Goal: Register for event/course

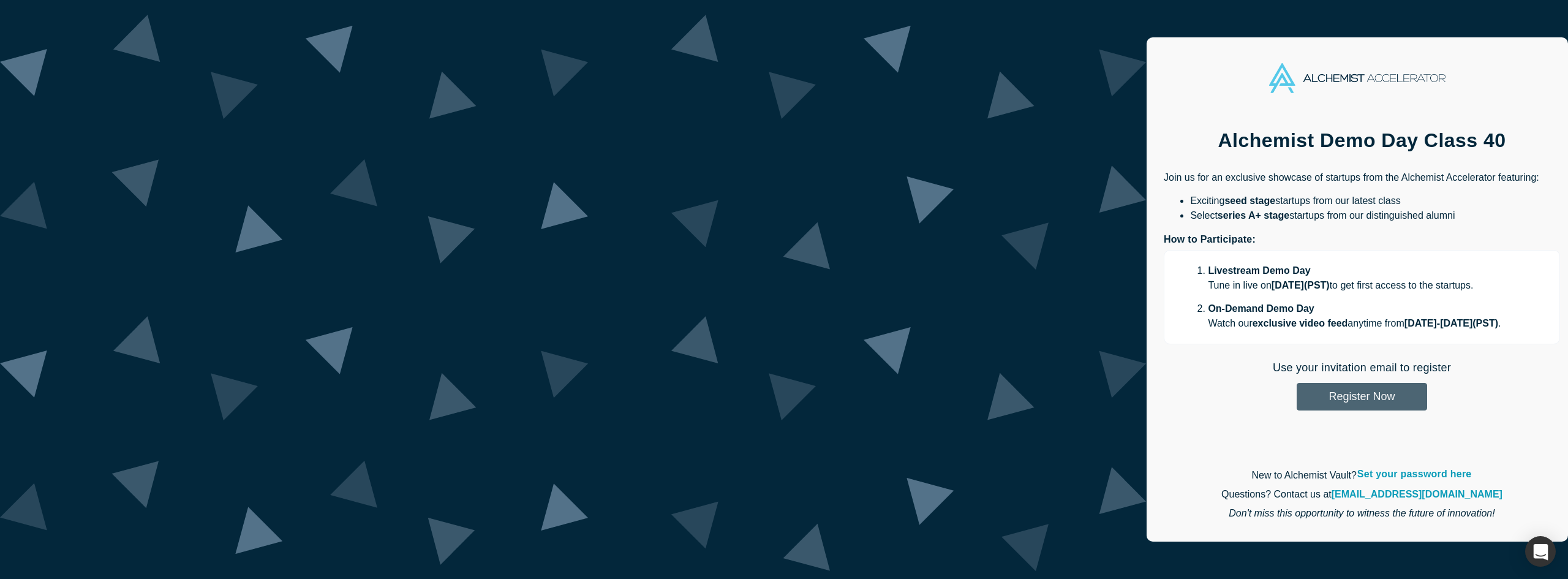
click at [1296, 398] on button "Register Now" at bounding box center [1361, 397] width 130 height 28
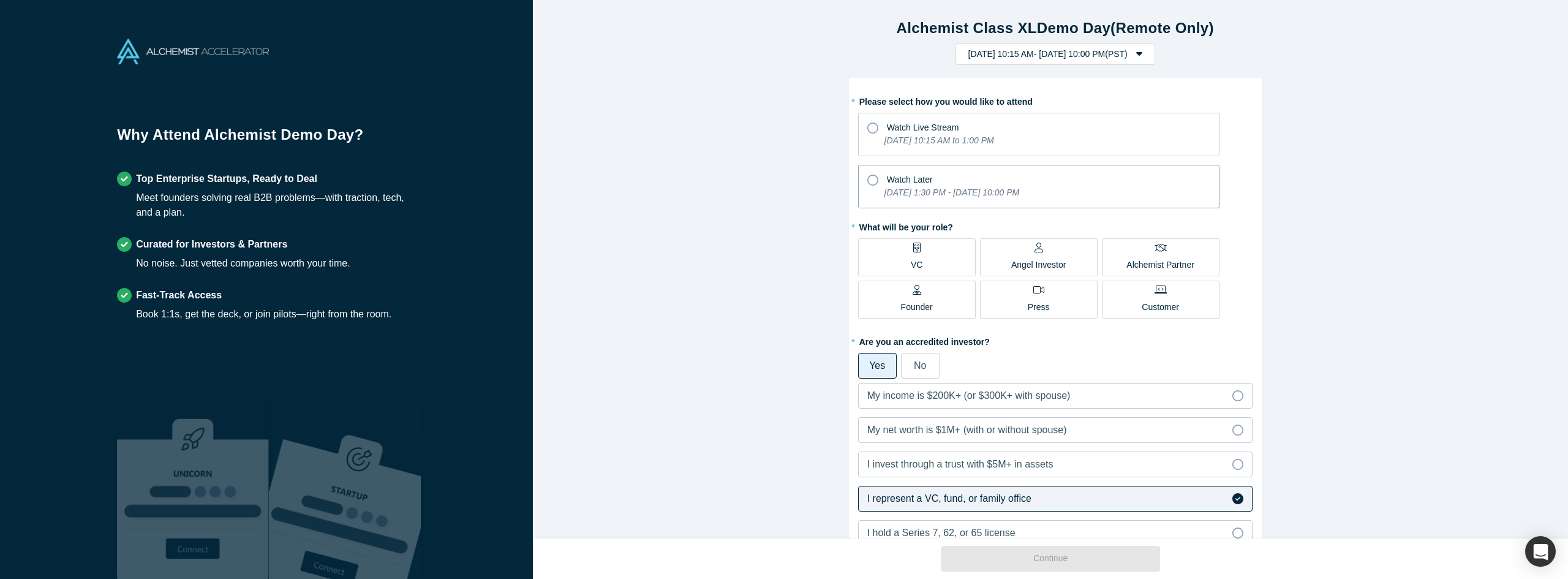
click at [868, 179] on icon at bounding box center [873, 180] width 11 height 11
click at [0, 0] on input "Watch Later [DATE] 1:30 PM - [DATE] 10:00 PM" at bounding box center [0, 0] width 0 height 0
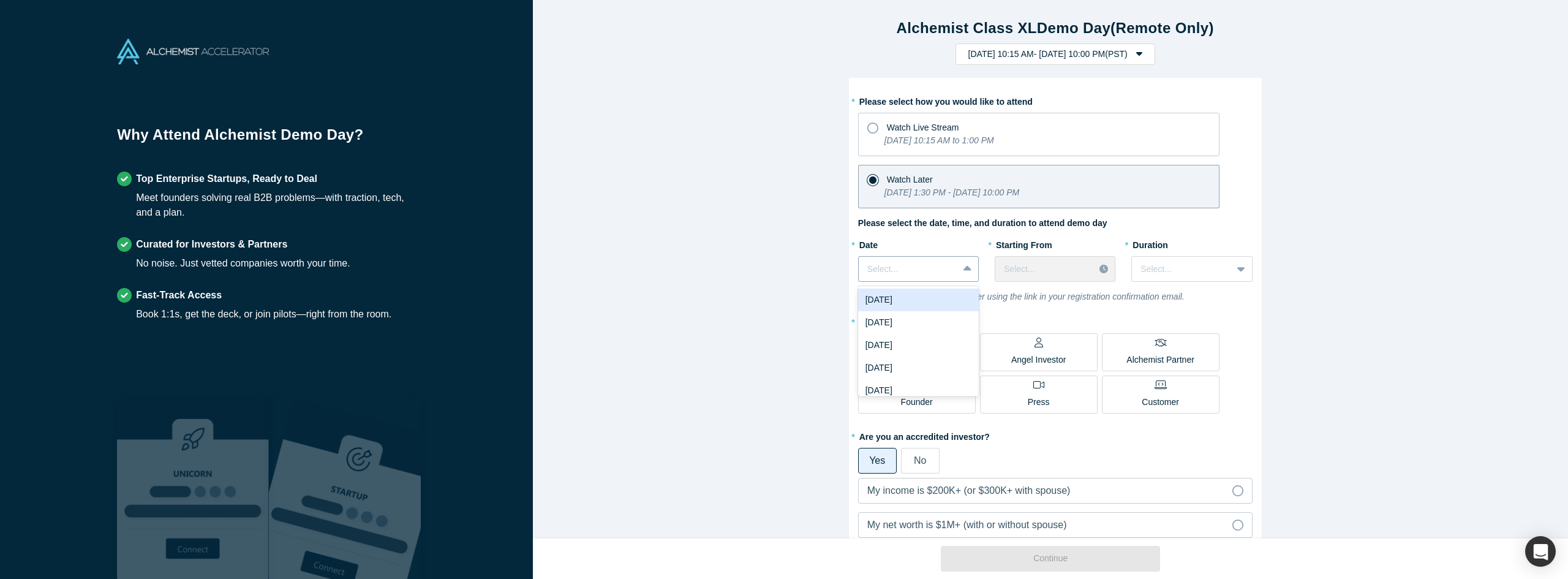
click at [963, 269] on icon at bounding box center [967, 268] width 8 height 5
click at [871, 458] on span "Yes" at bounding box center [877, 461] width 16 height 11
click at [0, 0] on input "Yes" at bounding box center [0, 0] width 0 height 0
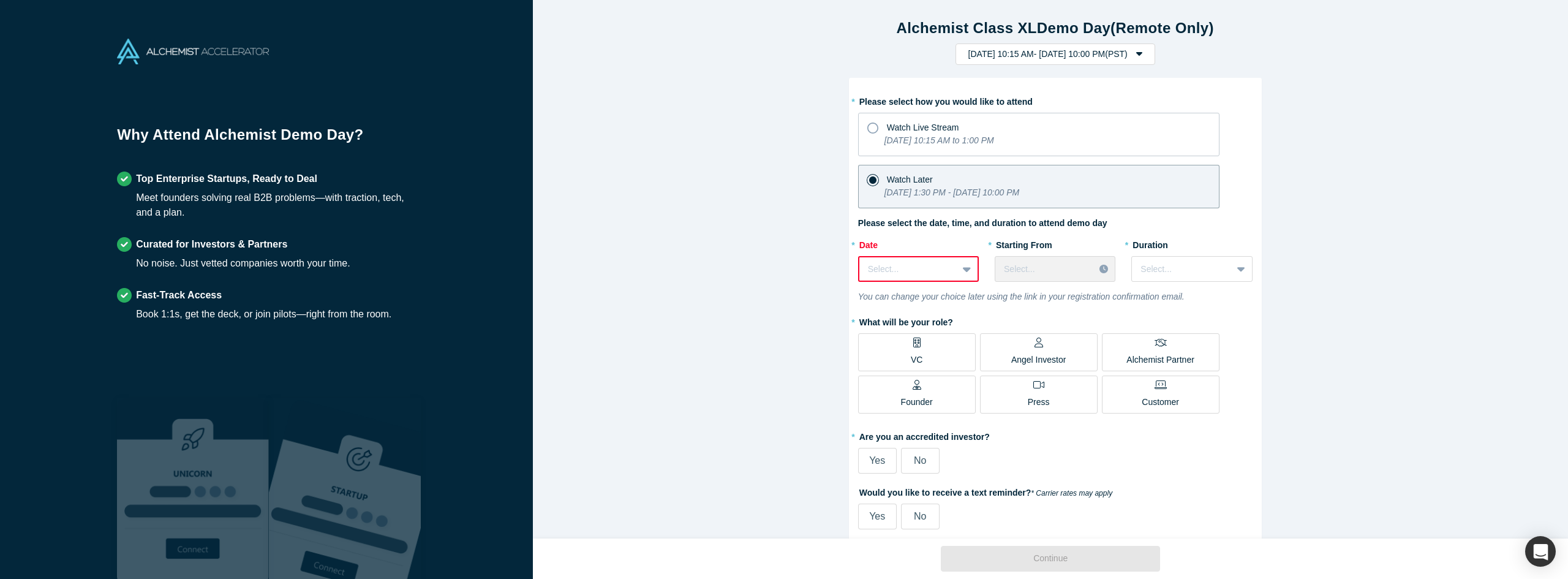
click at [906, 348] on label "VC" at bounding box center [916, 352] width 117 height 38
click at [0, 0] on input "VC" at bounding box center [0, 0] width 0 height 0
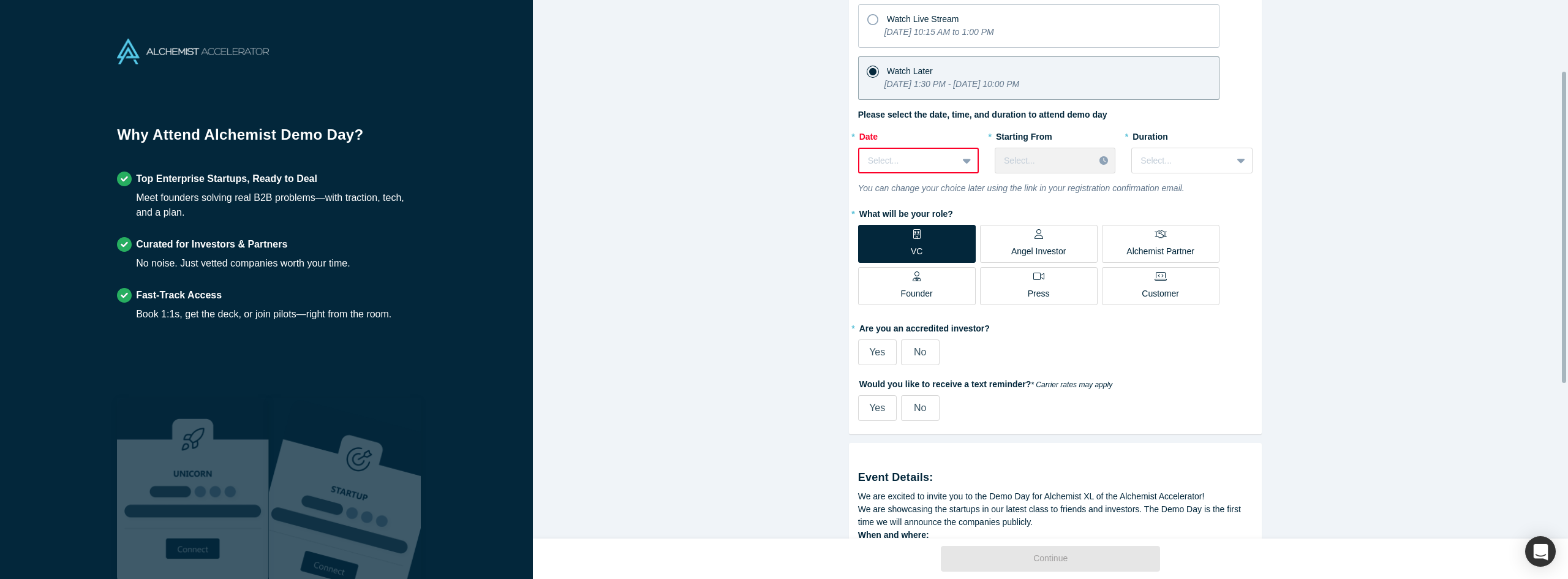
scroll to position [123, 0]
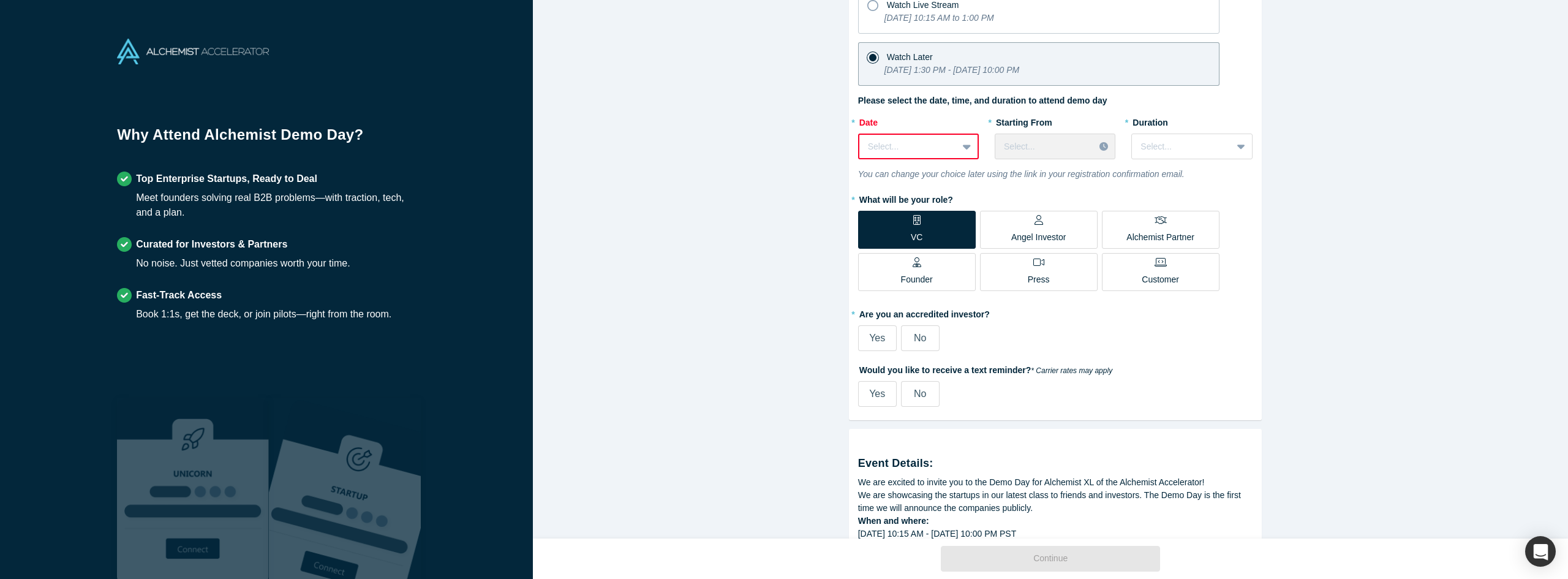
click at [871, 333] on span "Yes" at bounding box center [877, 338] width 16 height 11
click at [0, 0] on input "Yes" at bounding box center [0, 0] width 0 height 0
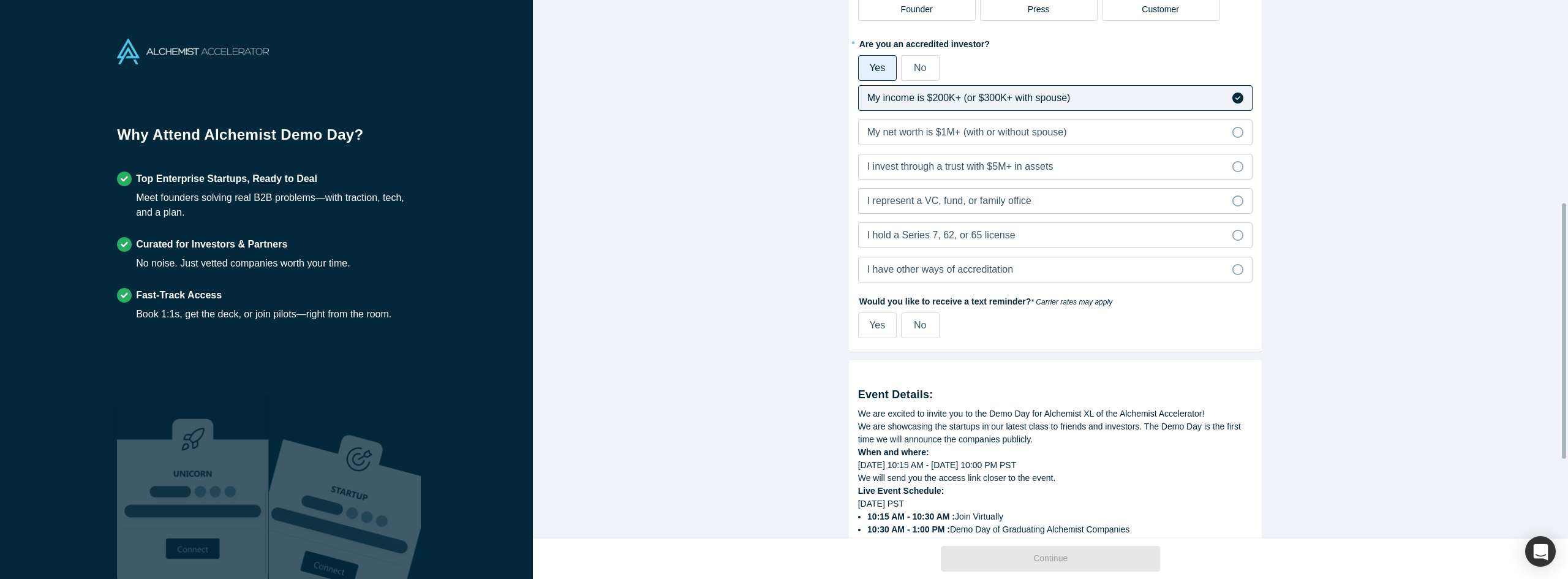
scroll to position [429, 0]
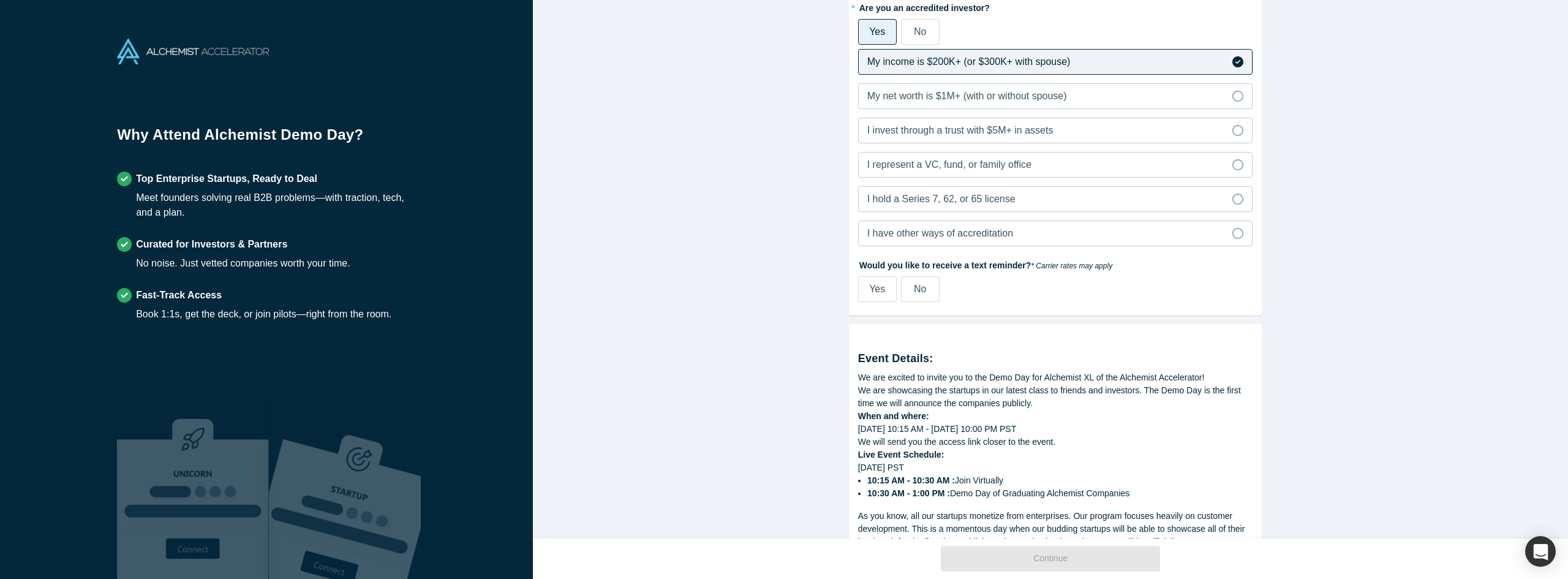
click at [904, 291] on label "No" at bounding box center [919, 289] width 38 height 26
click at [0, 0] on input "No" at bounding box center [0, 0] width 0 height 0
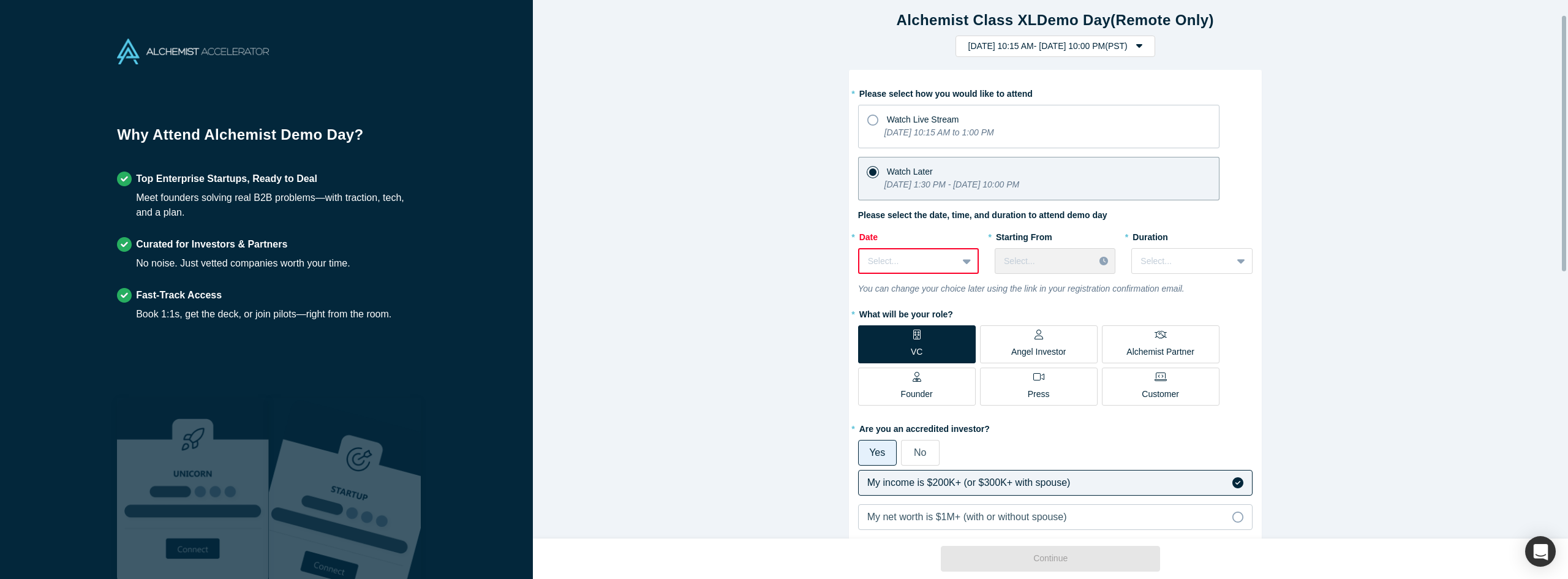
scroll to position [0, 0]
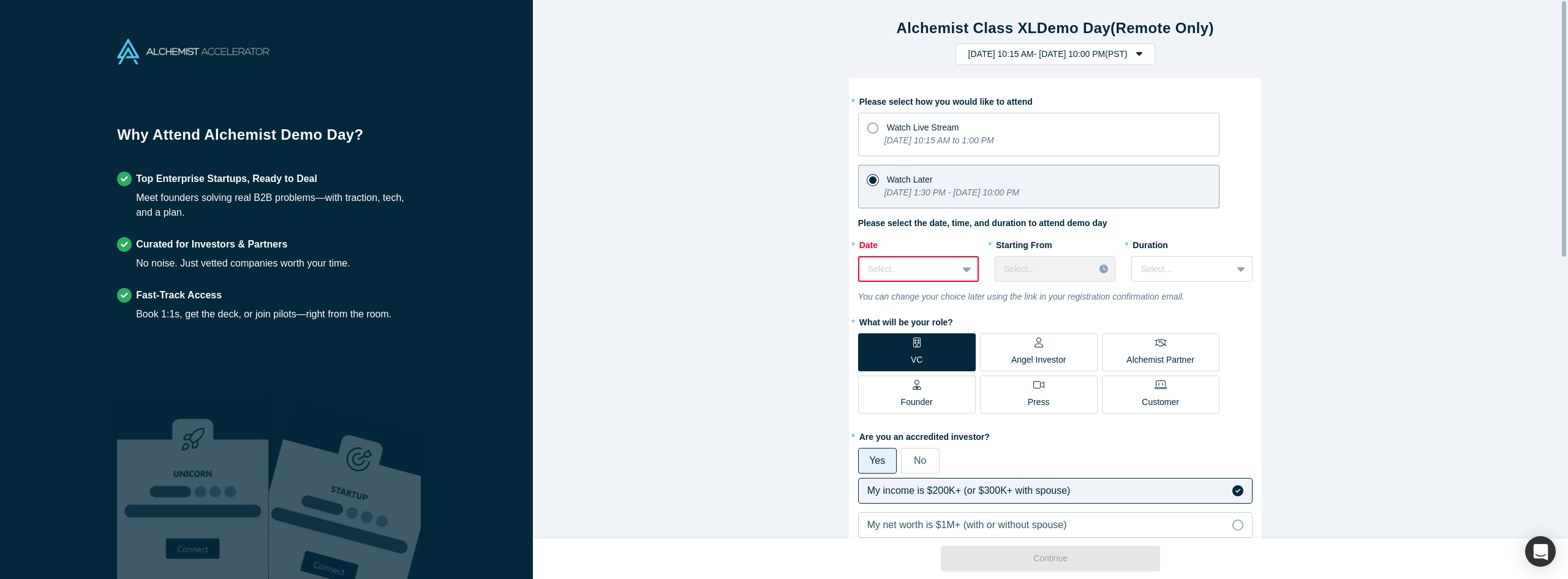
click at [963, 267] on icon at bounding box center [967, 269] width 8 height 12
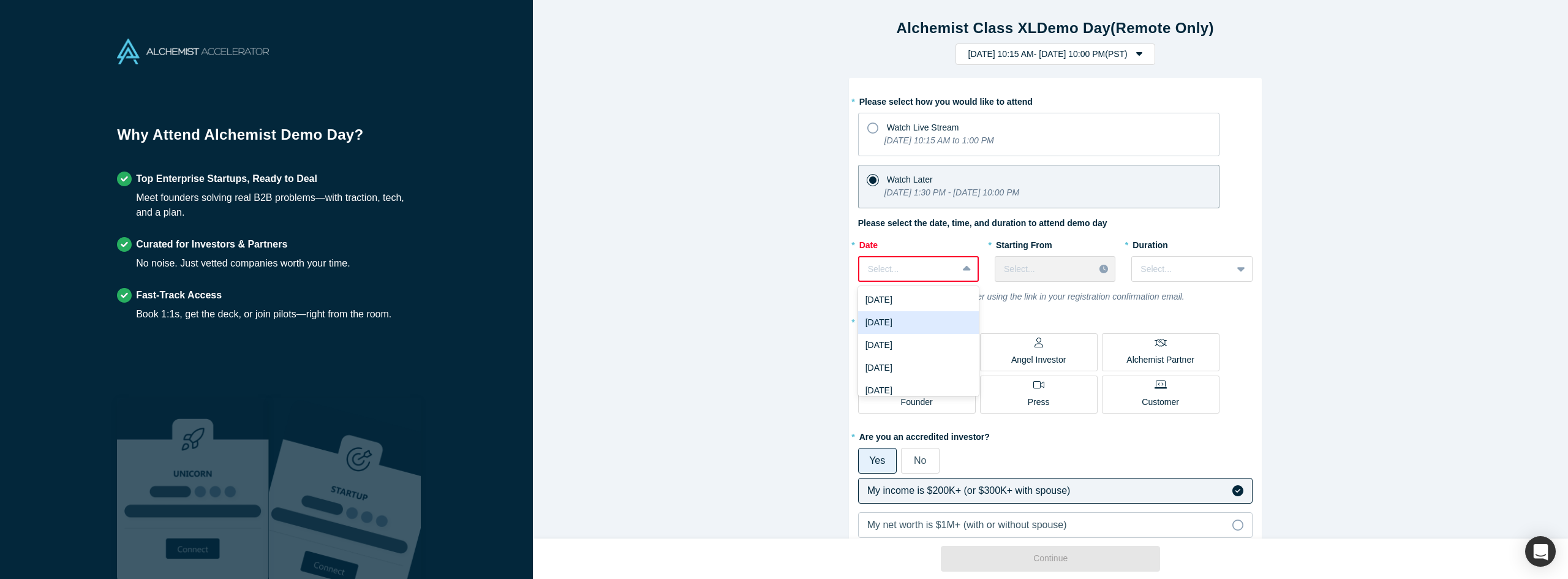
click at [931, 317] on div "[DATE]" at bounding box center [918, 323] width 120 height 23
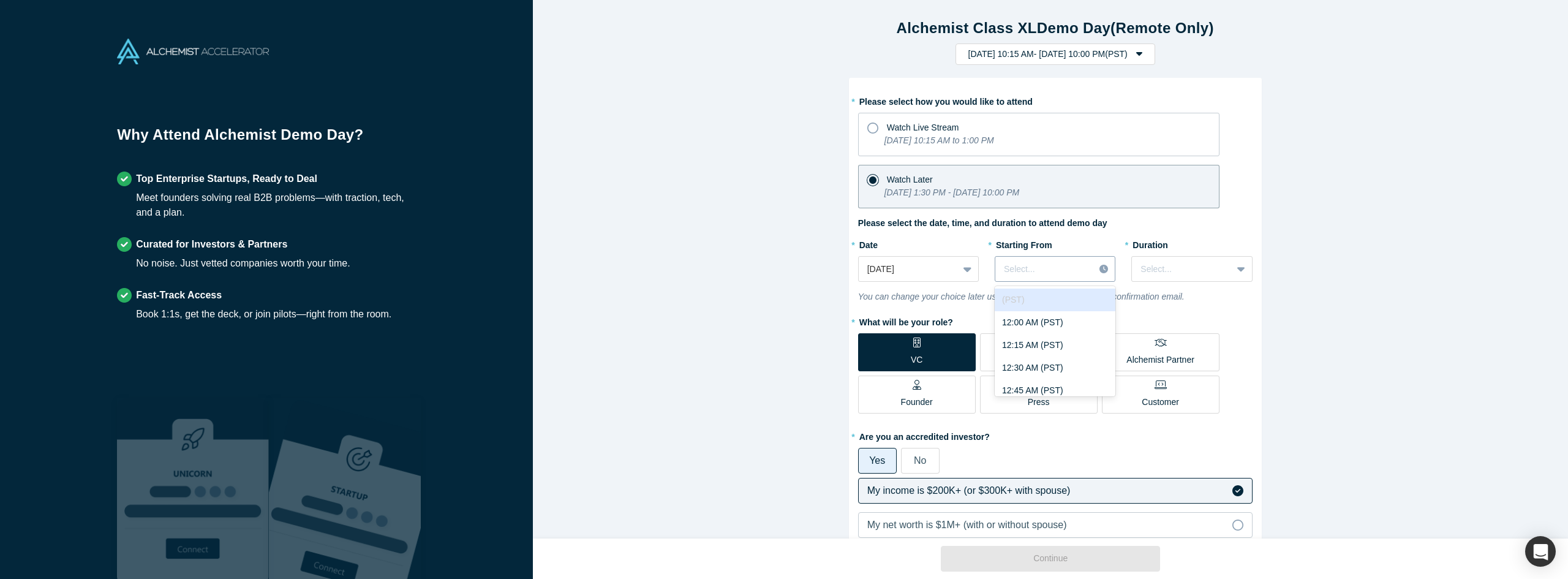
click at [1099, 266] on icon at bounding box center [1103, 269] width 8 height 8
click at [1025, 328] on div "9:30 AM (PST)" at bounding box center [1055, 326] width 120 height 23
click at [1237, 270] on icon at bounding box center [1241, 270] width 8 height 5
click at [1182, 361] on div "2 hours" at bounding box center [1191, 368] width 120 height 23
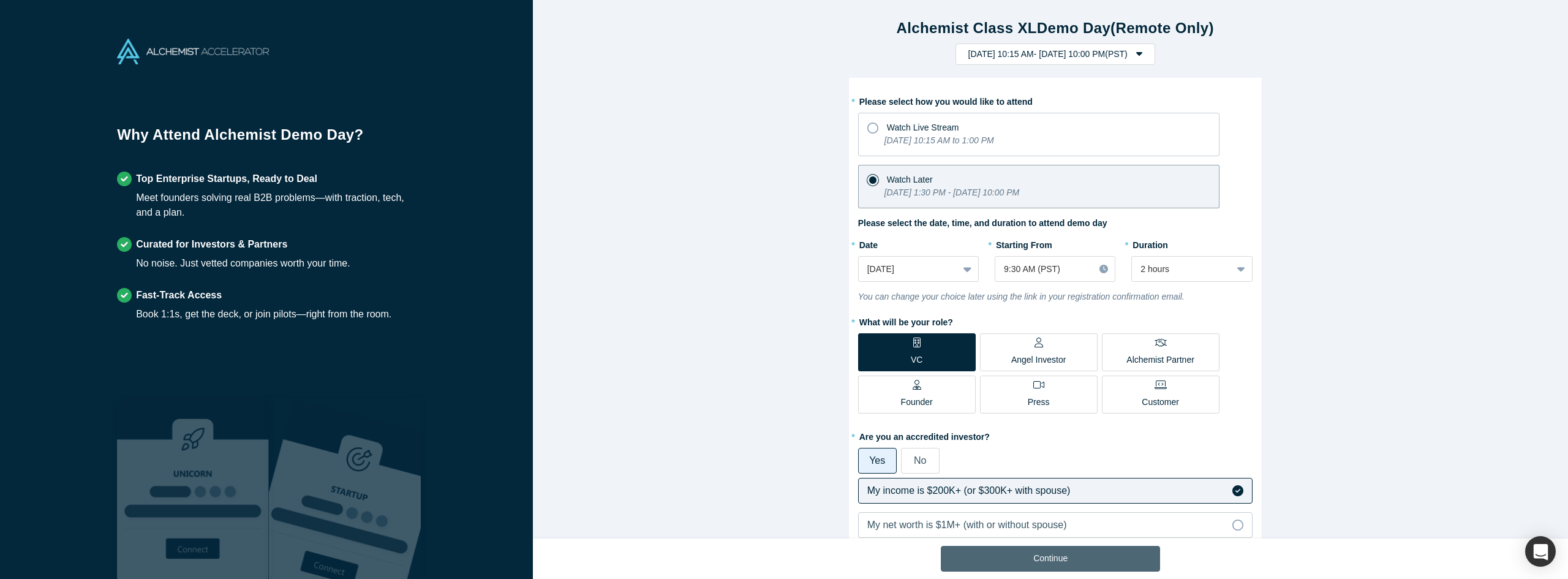
click at [1060, 562] on button "Continue" at bounding box center [1050, 559] width 219 height 26
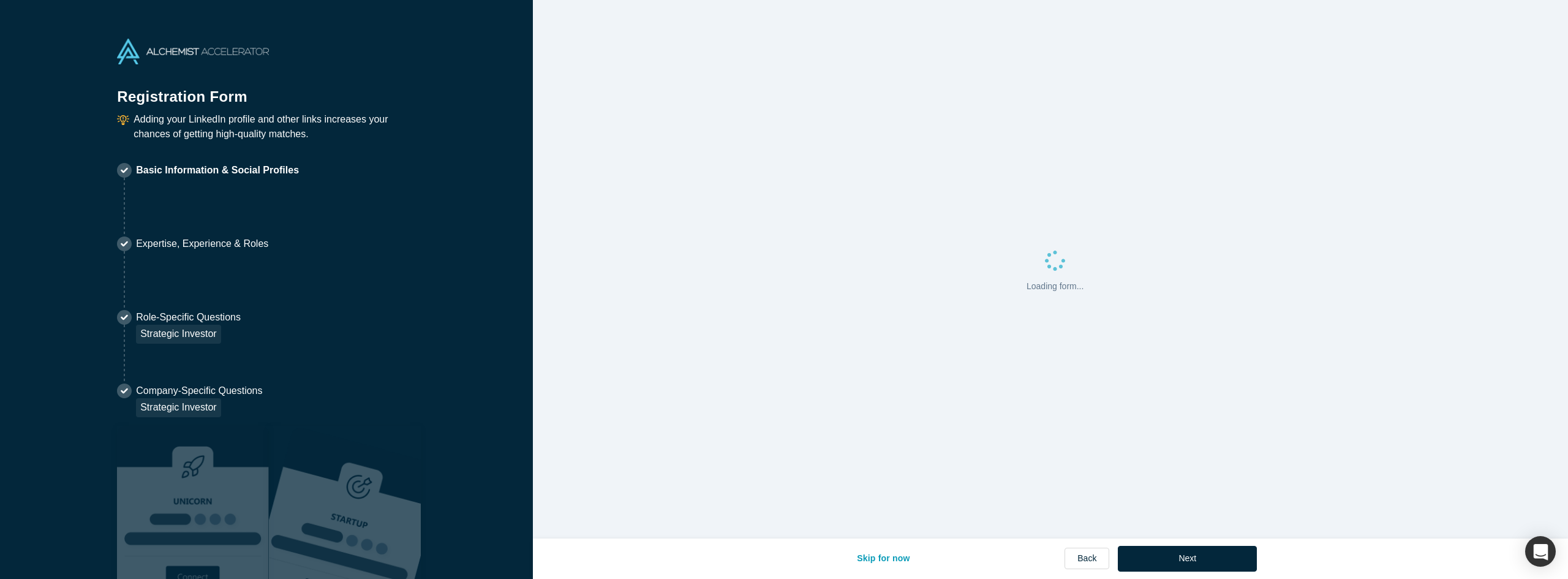
select select "US"
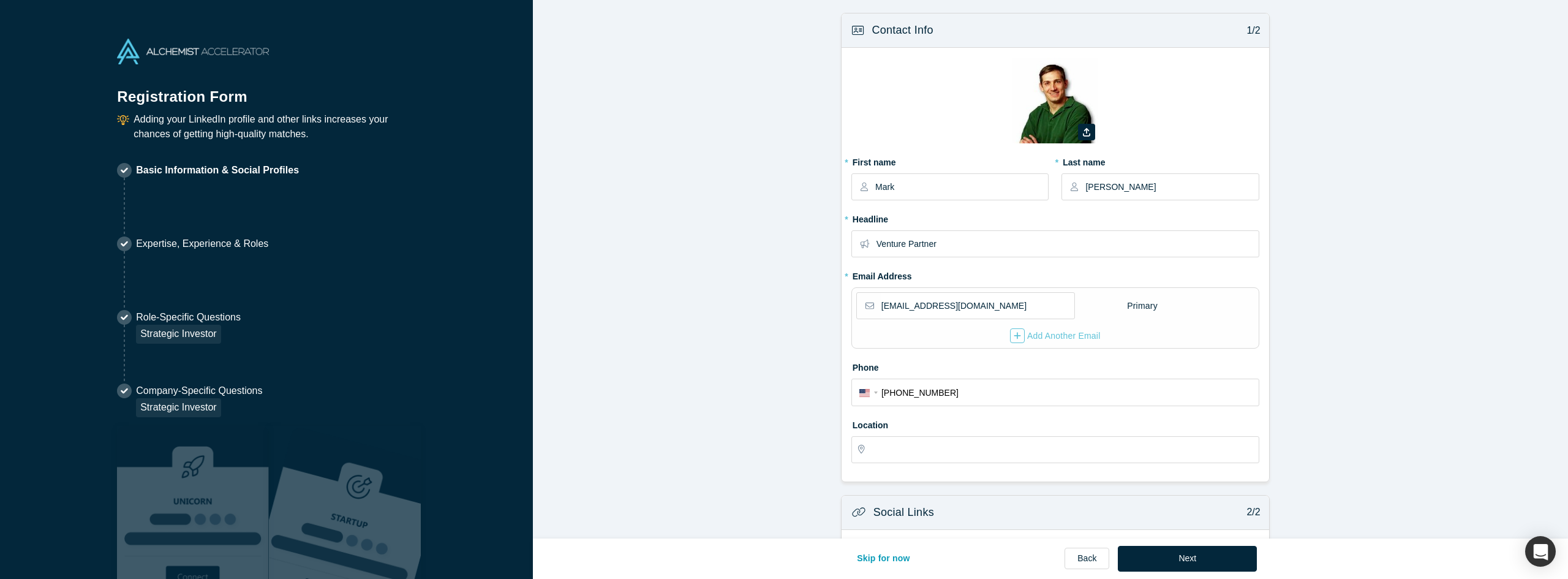
type input "[GEOGRAPHIC_DATA], [GEOGRAPHIC_DATA], [GEOGRAPHIC_DATA]"
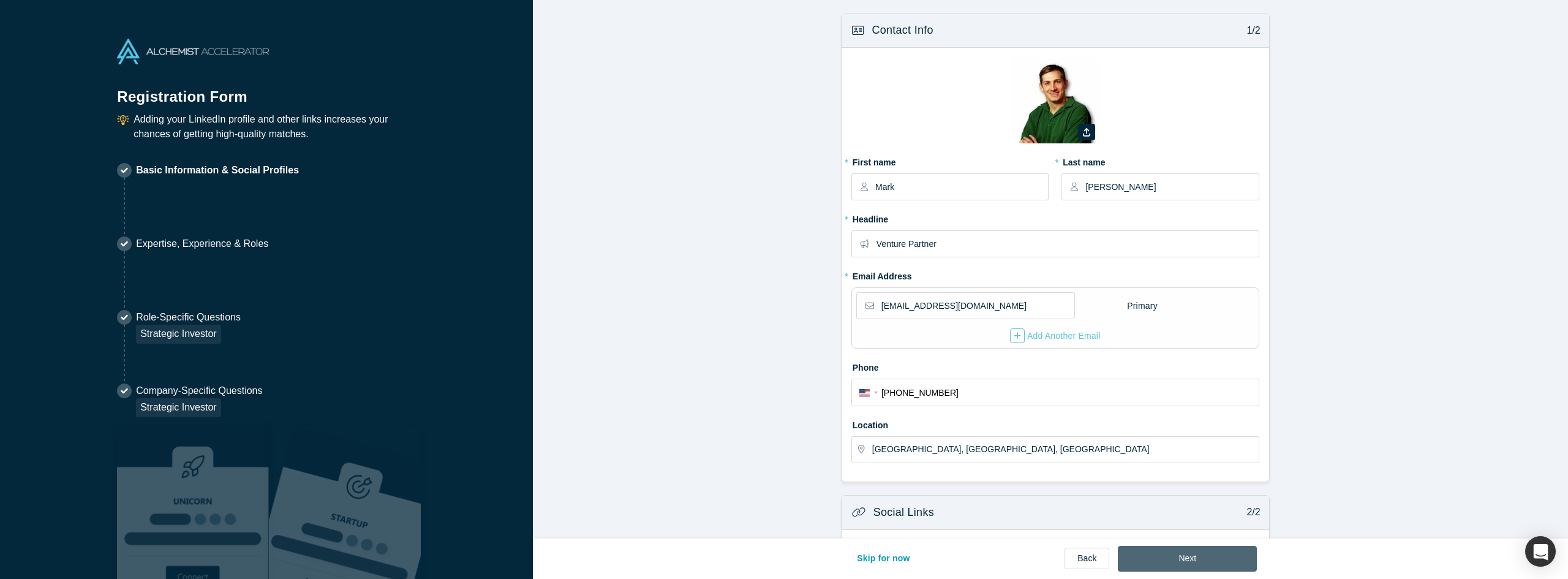
click at [1145, 552] on button "Next" at bounding box center [1187, 559] width 139 height 26
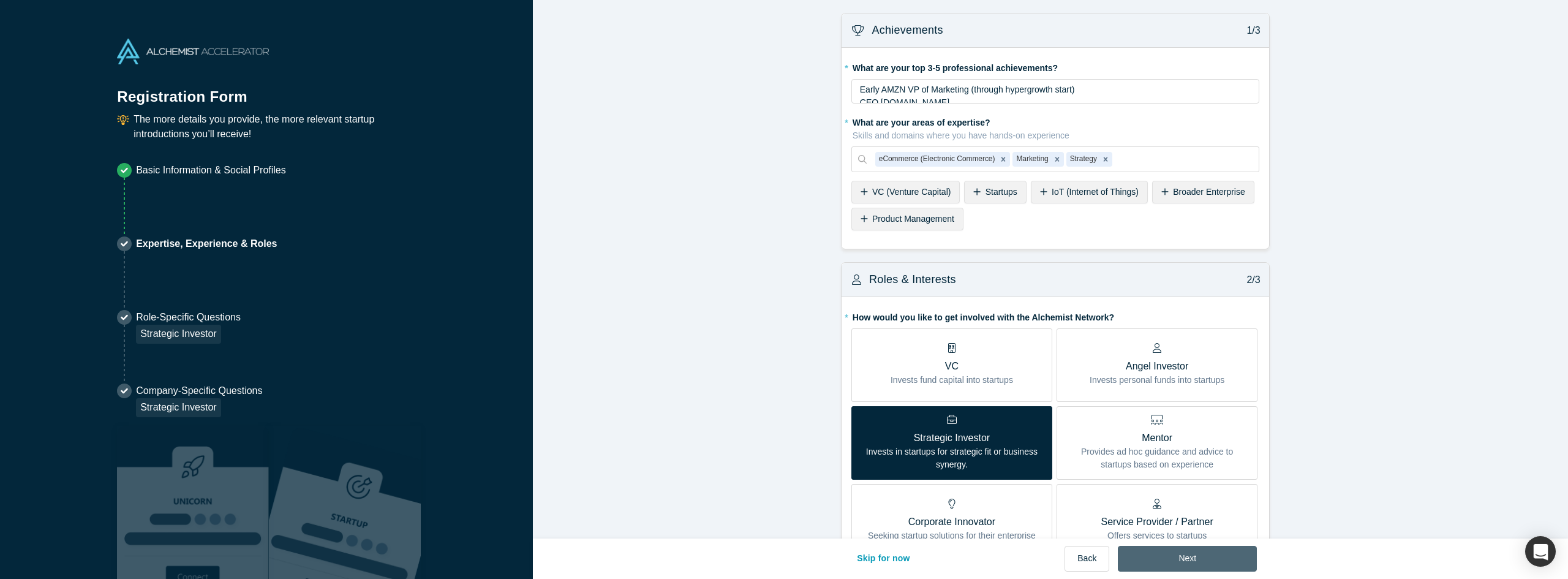
click at [1145, 552] on button "Next" at bounding box center [1187, 559] width 139 height 26
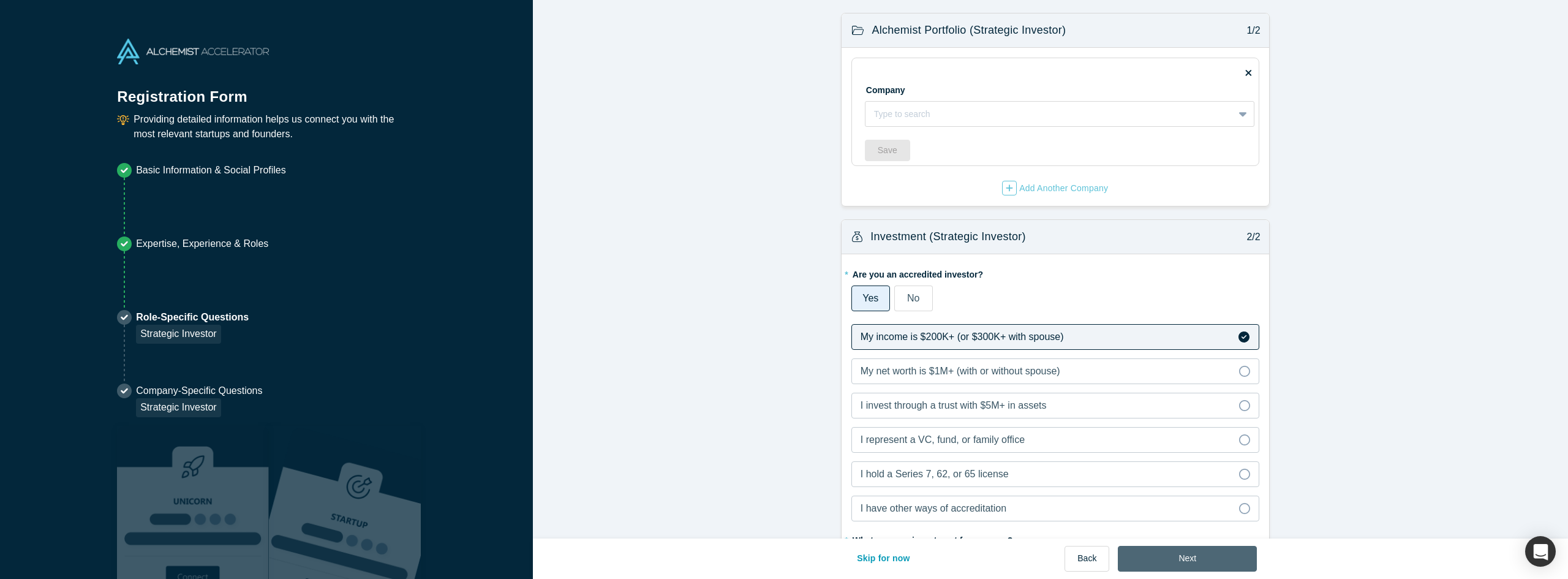
click at [1177, 559] on button "Next" at bounding box center [1187, 559] width 139 height 26
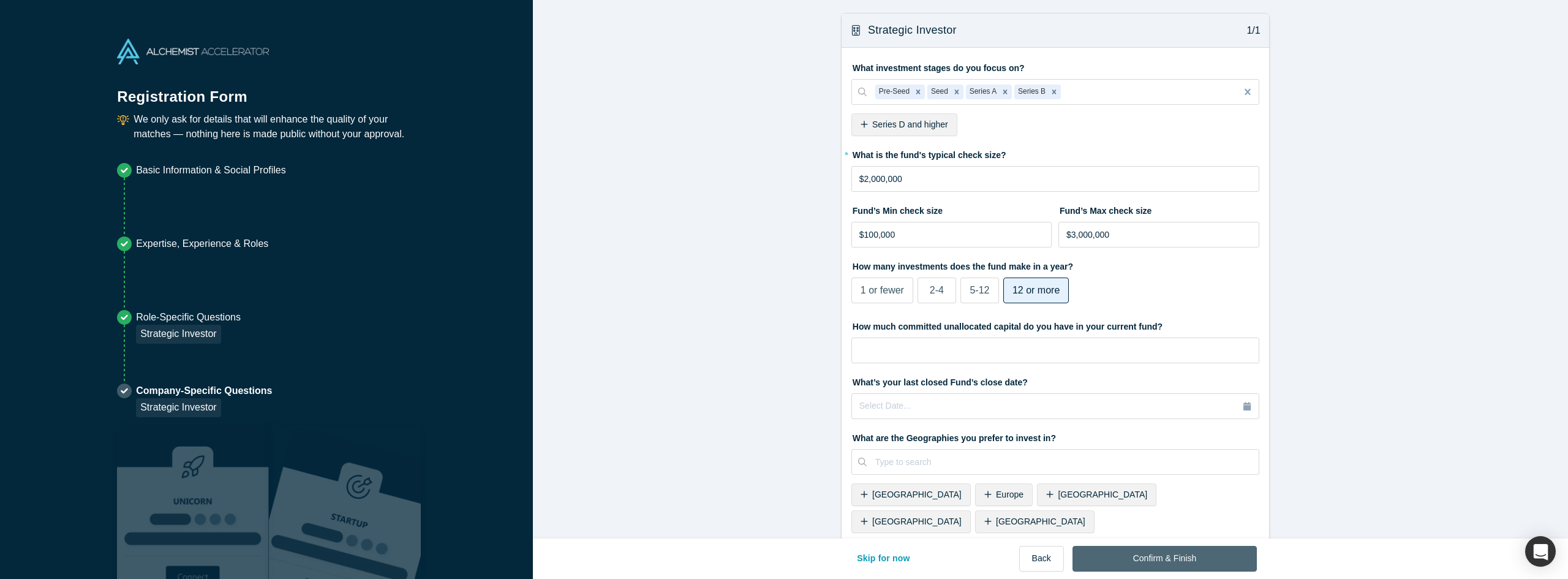
click at [1177, 559] on button "Confirm & Finish" at bounding box center [1164, 559] width 184 height 26
